Goal: Task Accomplishment & Management: Manage account settings

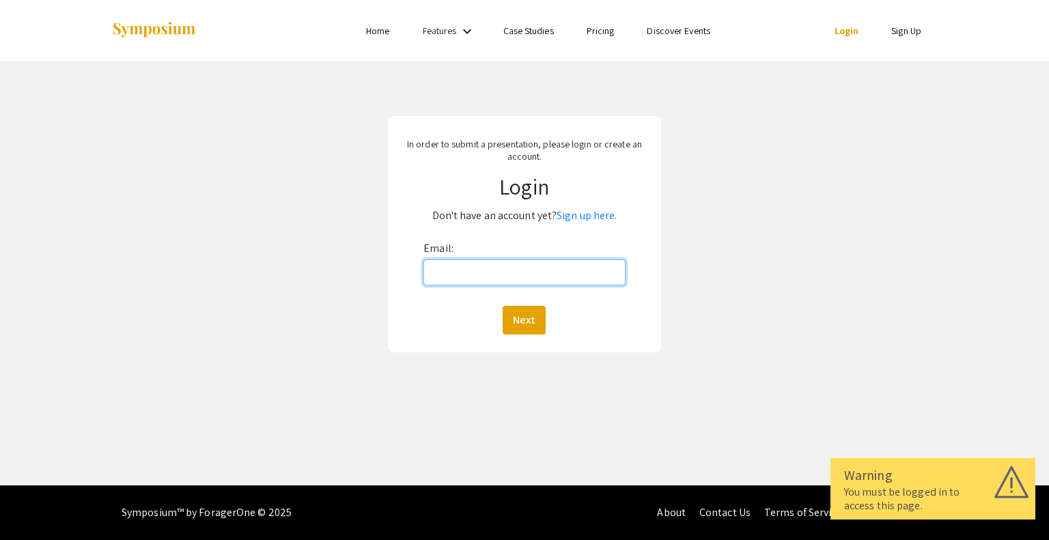
click at [541, 279] on input "Email:" at bounding box center [523, 272] width 201 height 26
type input "[EMAIL_ADDRESS][DOMAIN_NAME]"
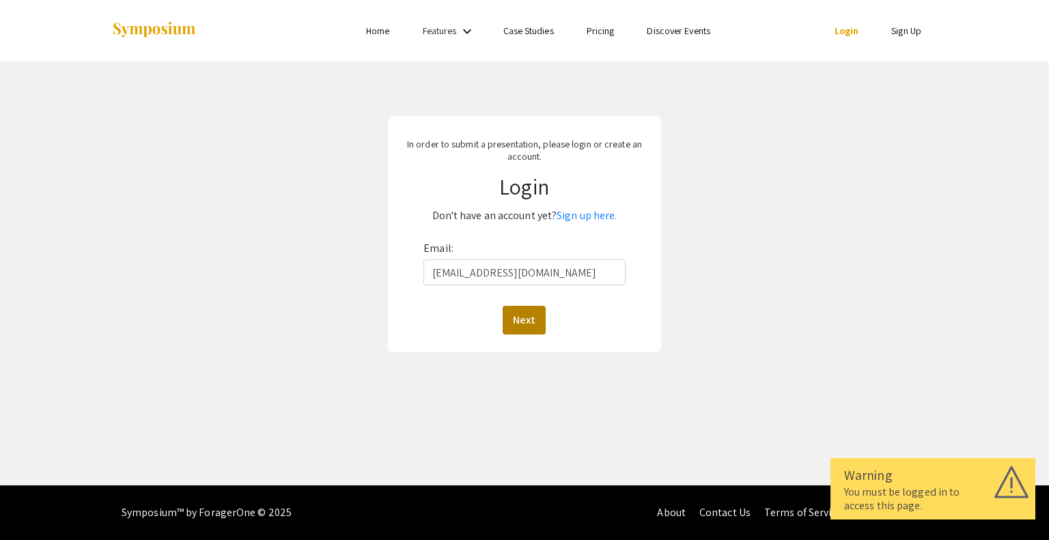
drag, startPoint x: 551, startPoint y: 330, endPoint x: 528, endPoint y: 324, distance: 23.8
click at [528, 324] on div "Next" at bounding box center [523, 320] width 201 height 29
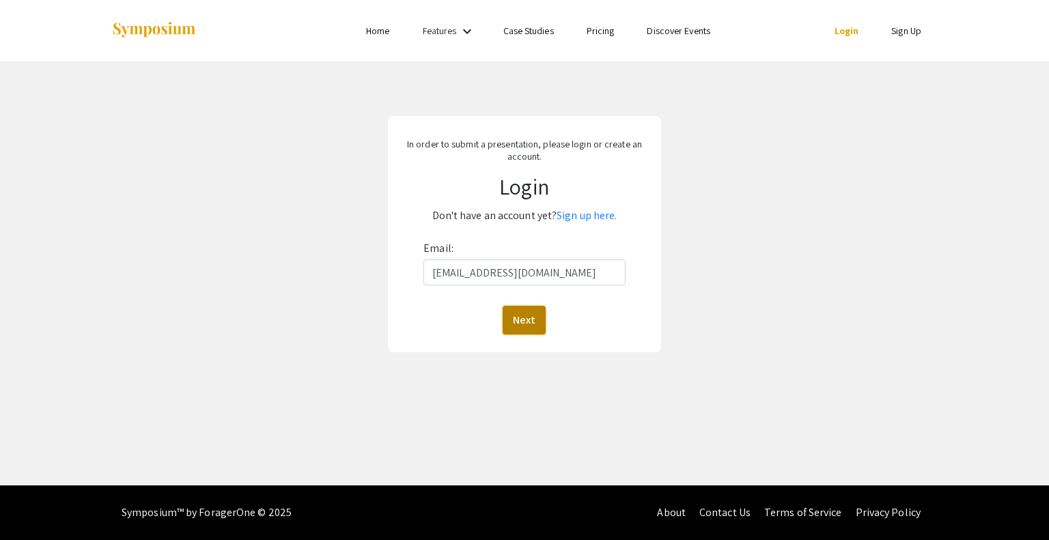
click at [528, 324] on button "Next" at bounding box center [524, 320] width 43 height 29
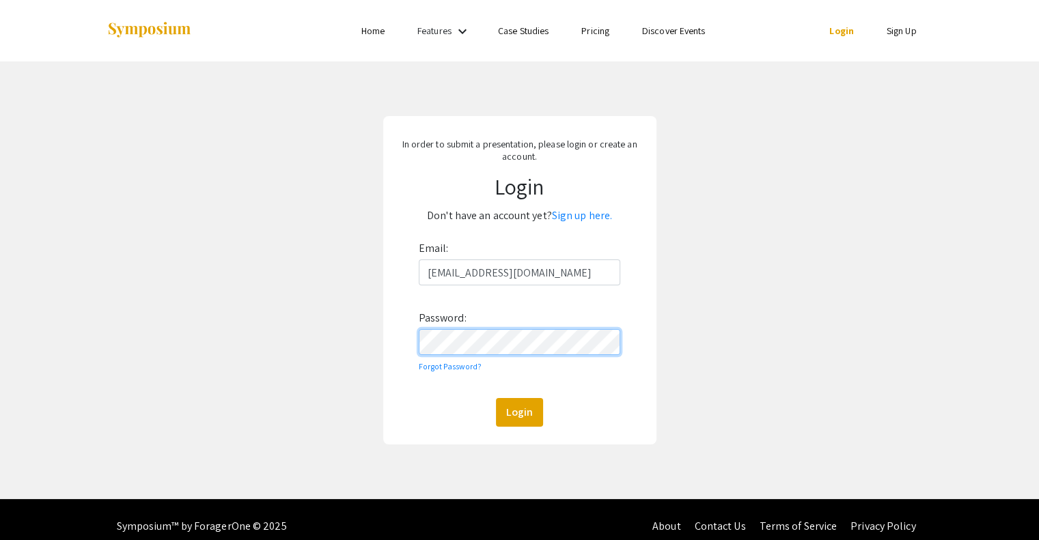
click at [496, 398] on button "Login" at bounding box center [519, 412] width 47 height 29
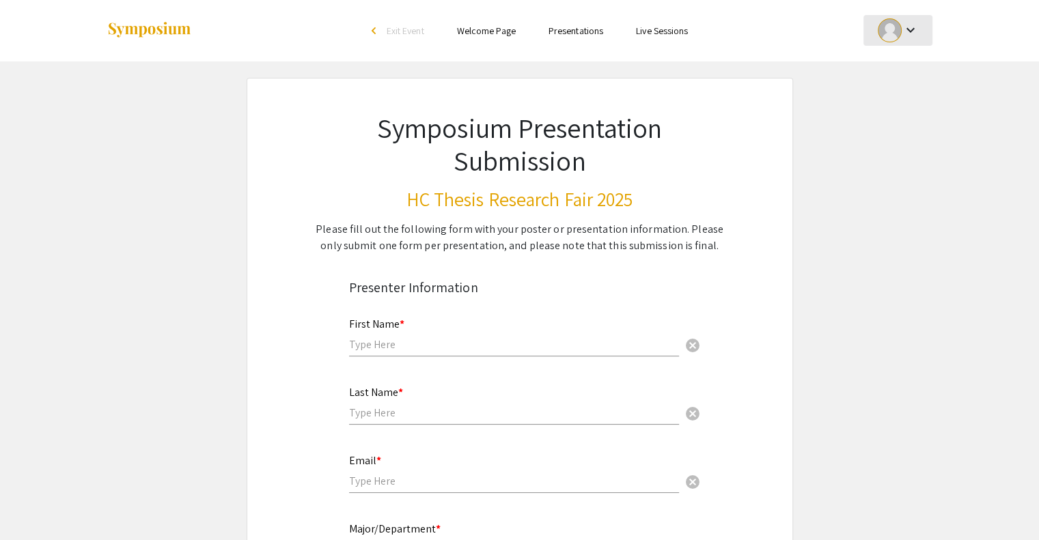
click at [910, 24] on mat-icon "keyboard_arrow_down" at bounding box center [909, 30] width 16 height 16
click at [900, 95] on button "My Submissions" at bounding box center [905, 100] width 84 height 33
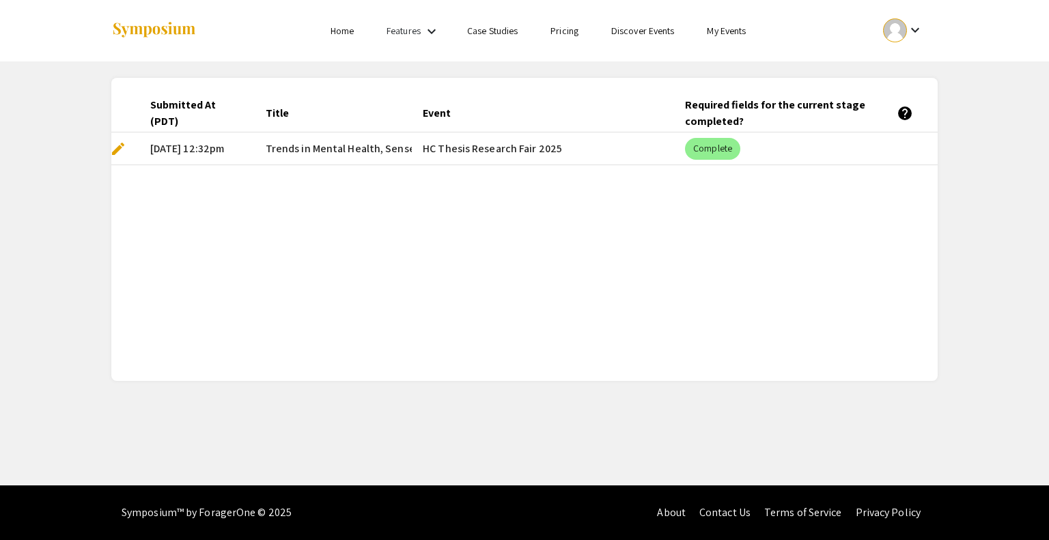
scroll to position [0, 285]
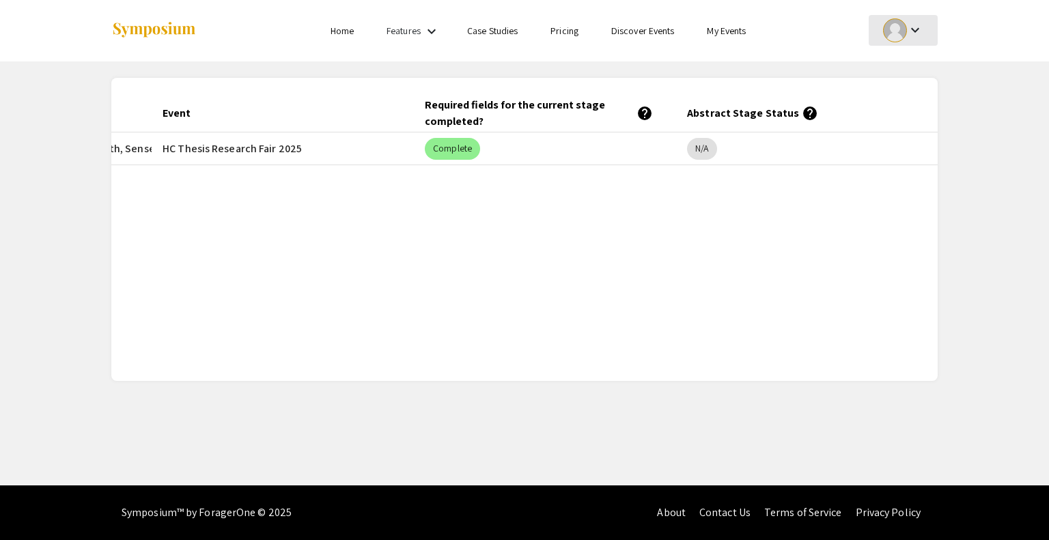
click at [927, 24] on button "keyboard_arrow_down" at bounding box center [903, 30] width 69 height 31
